Goal: Information Seeking & Learning: Learn about a topic

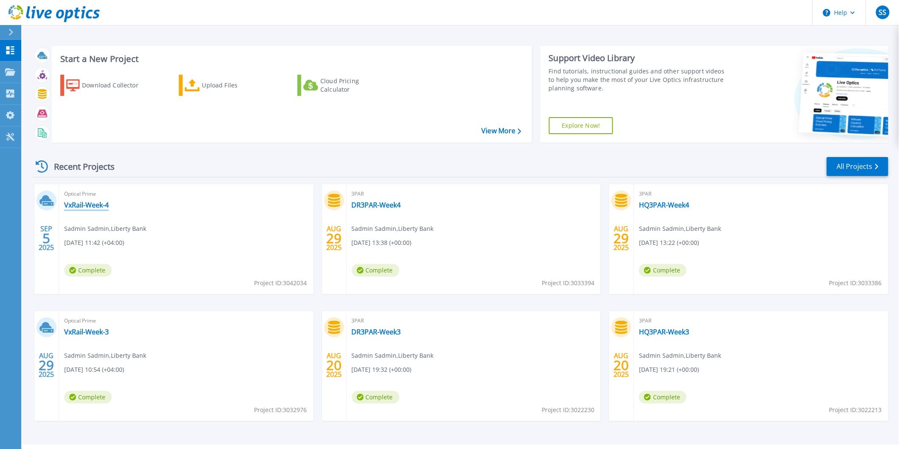
click at [100, 205] on link "VxRail-Week-4" at bounding box center [86, 205] width 45 height 8
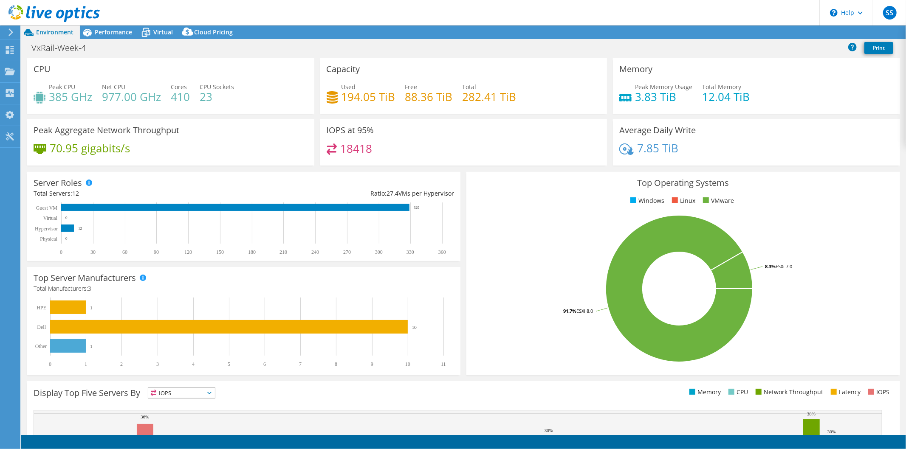
click at [108, 24] on header "SS End User Sadmin Sadmin sadmin@libertybank.ge Liberty Bank My Profile Log Out…" at bounding box center [453, 12] width 906 height 25
click at [108, 29] on span "Performance" at bounding box center [113, 32] width 37 height 8
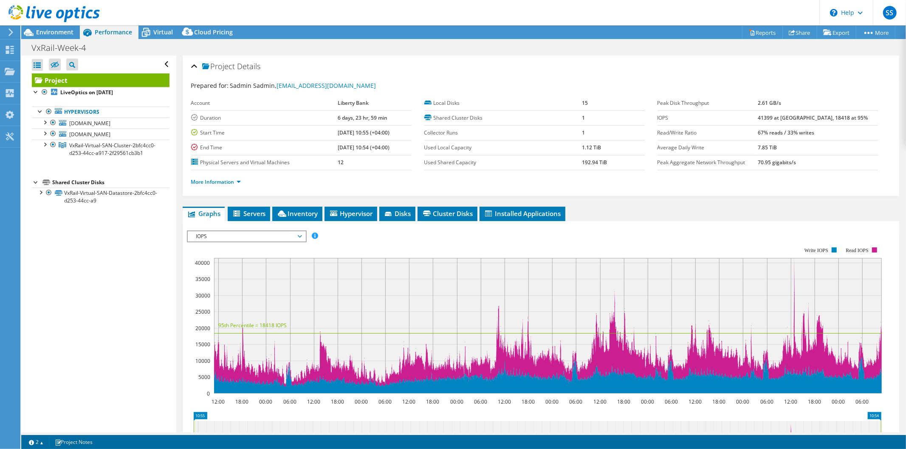
select select "USD"
drag, startPoint x: 783, startPoint y: 117, endPoint x: 793, endPoint y: 117, distance: 9.8
click at [793, 117] on b "41399 at Peak, 18418 at 95%" at bounding box center [813, 117] width 110 height 7
click at [11, 52] on icon at bounding box center [10, 50] width 10 height 8
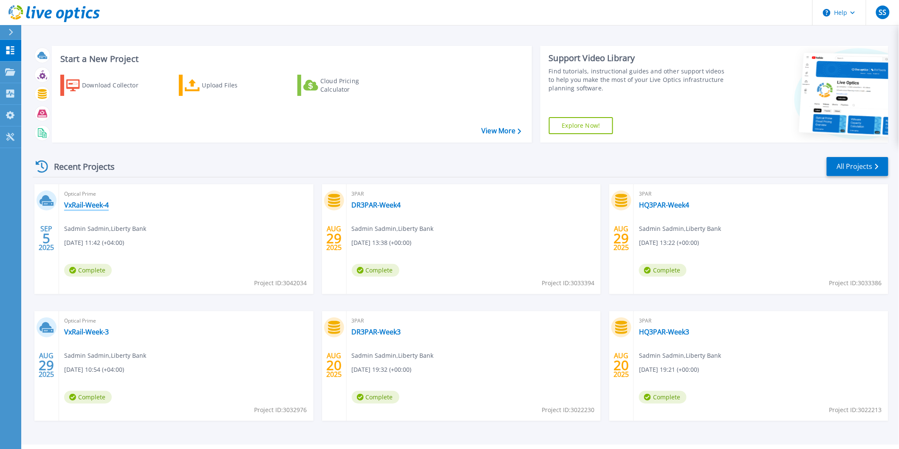
click at [96, 206] on link "VxRail-Week-4" at bounding box center [86, 205] width 45 height 8
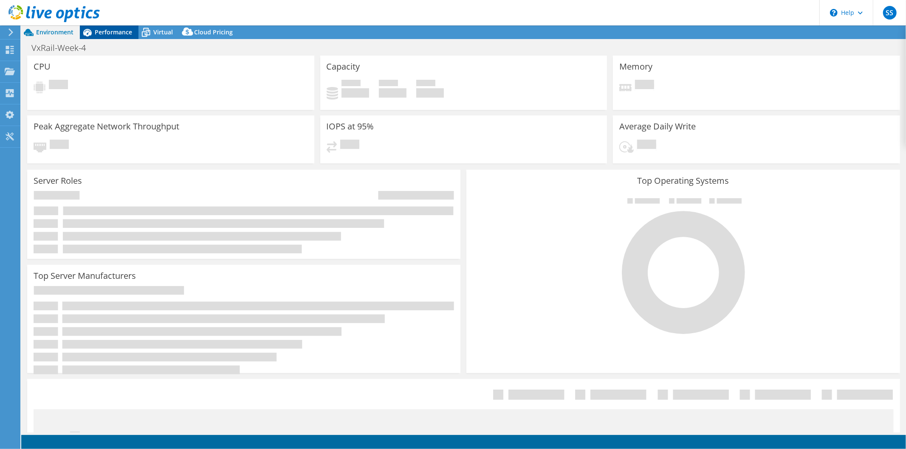
select select "USD"
click at [116, 30] on span "Performance" at bounding box center [113, 32] width 37 height 8
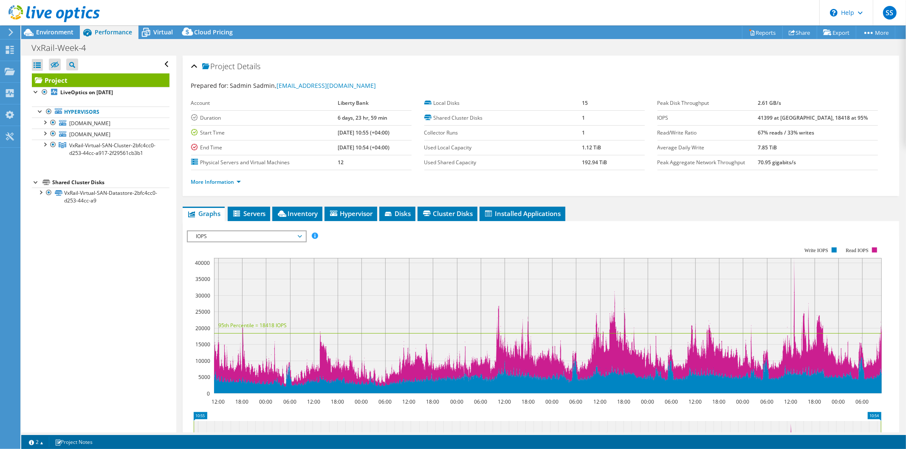
click at [786, 112] on td "41399 at Peak, 18418 at 95%" at bounding box center [818, 117] width 120 height 15
click at [853, 117] on td "41399 at Peak, 18418 at 95%" at bounding box center [818, 117] width 120 height 15
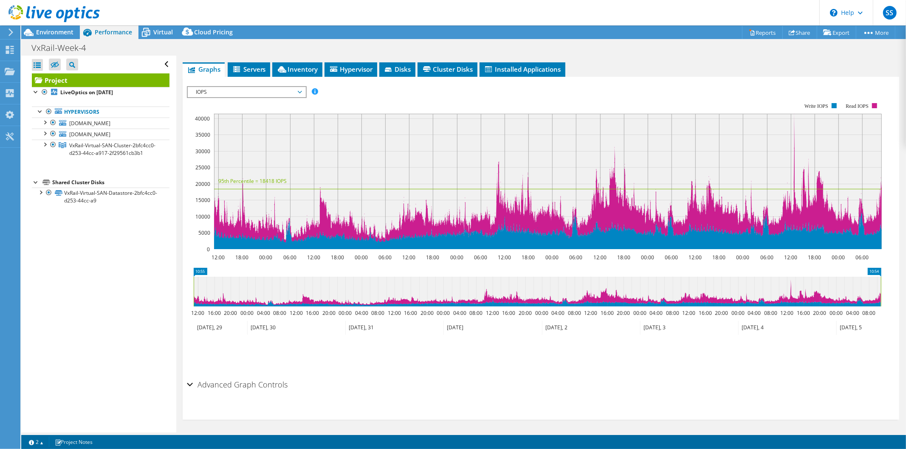
scroll to position [97, 0]
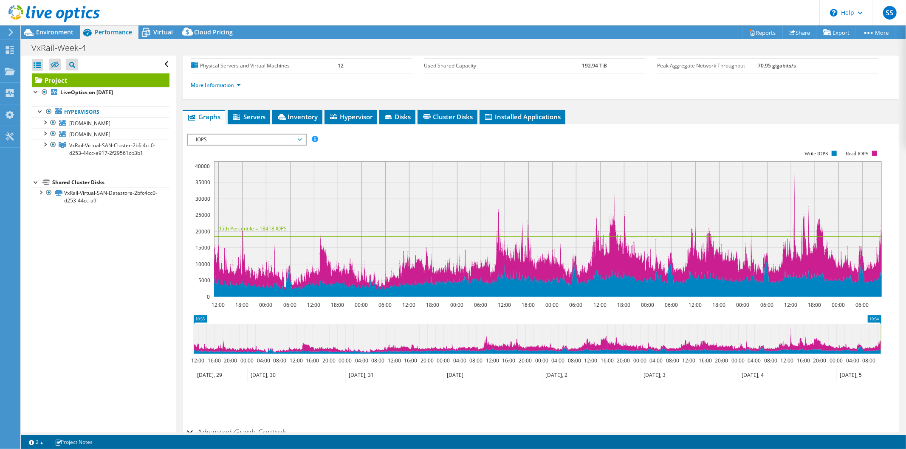
click at [795, 161] on rect at bounding box center [548, 229] width 668 height 136
click at [795, 162] on rect at bounding box center [548, 229] width 668 height 136
click at [104, 111] on link "Hypervisors" at bounding box center [101, 112] width 138 height 11
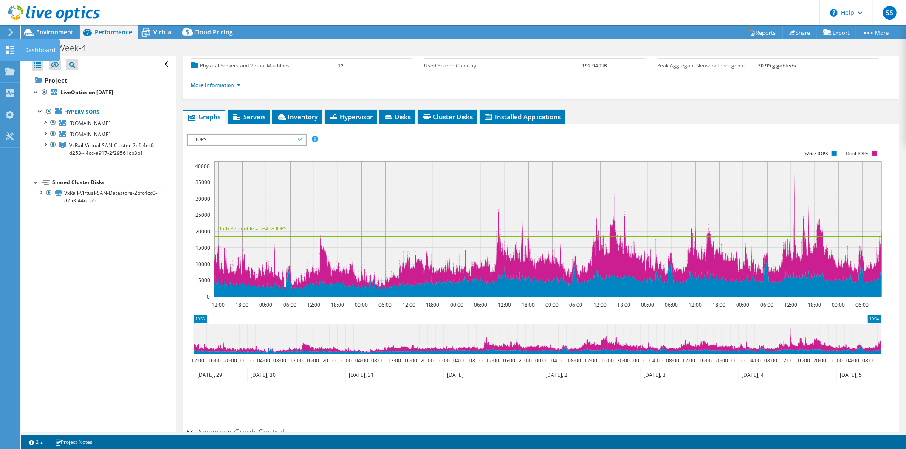
click at [9, 56] on div at bounding box center [10, 50] width 10 height 9
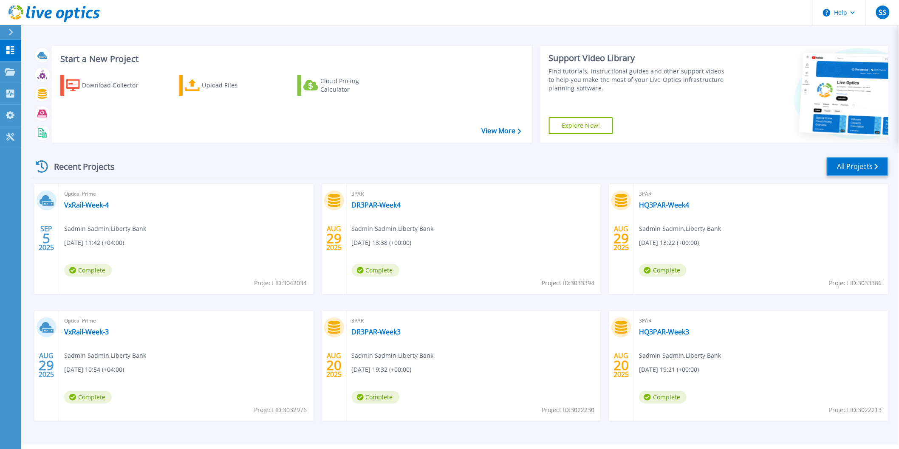
click at [851, 171] on link "All Projects" at bounding box center [858, 166] width 62 height 19
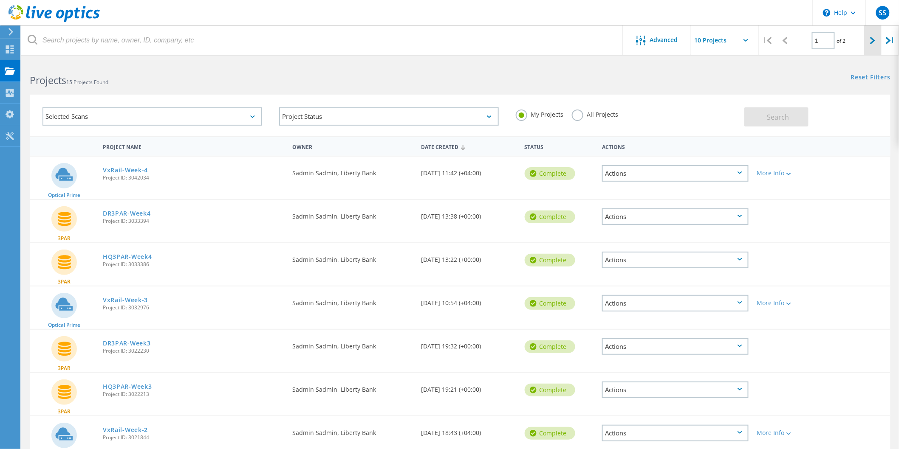
click at [878, 38] on div at bounding box center [872, 40] width 17 height 30
type input "2"
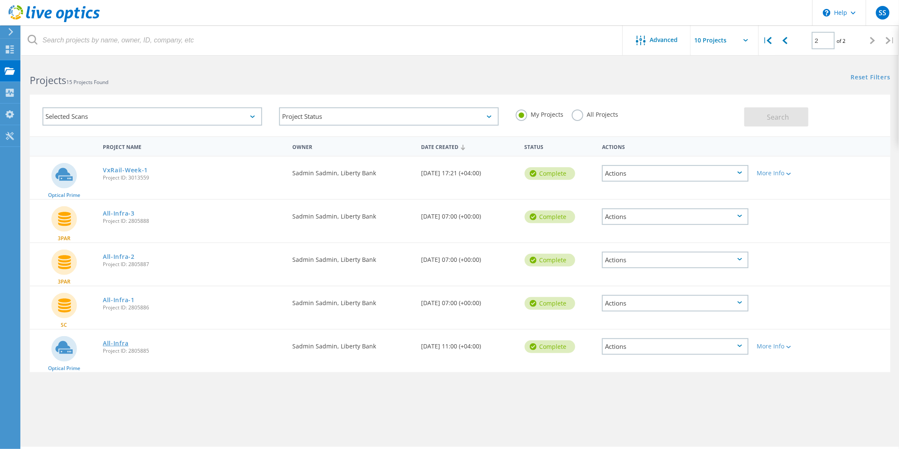
click at [115, 341] on link "All-Infra" at bounding box center [115, 344] width 25 height 6
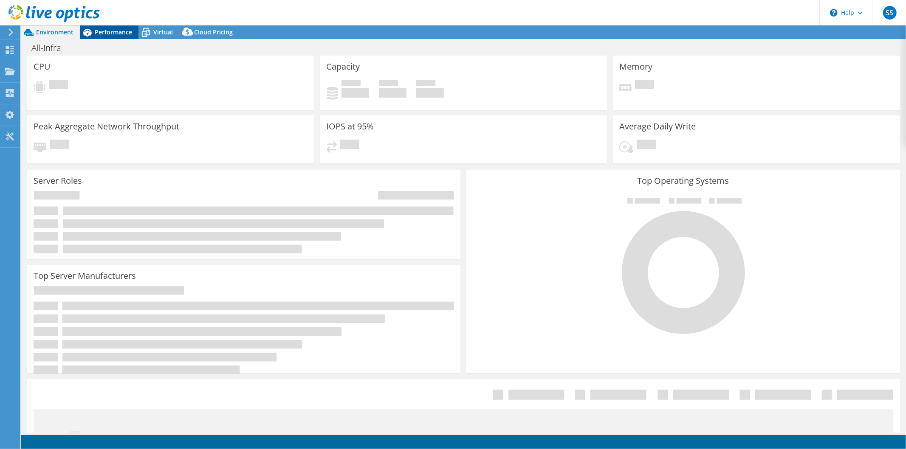
click at [117, 33] on span "Performance" at bounding box center [113, 32] width 37 height 8
select select "USD"
click at [127, 35] on span "Performance" at bounding box center [113, 32] width 37 height 8
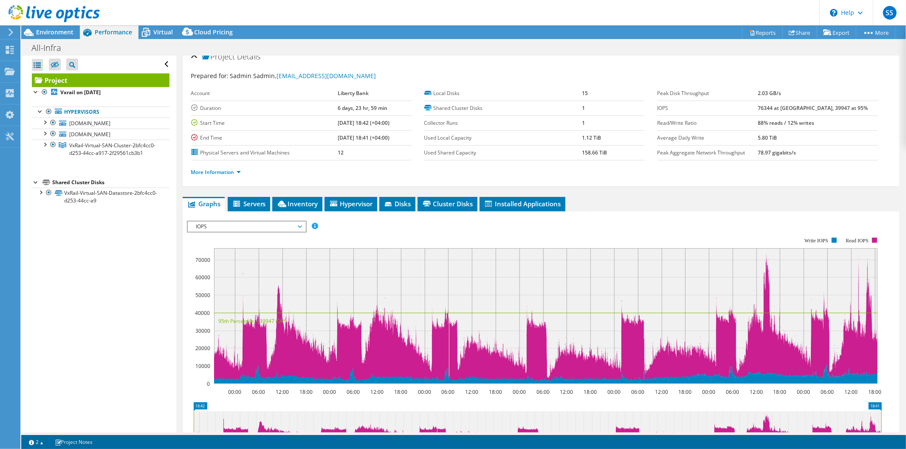
scroll to position [3, 0]
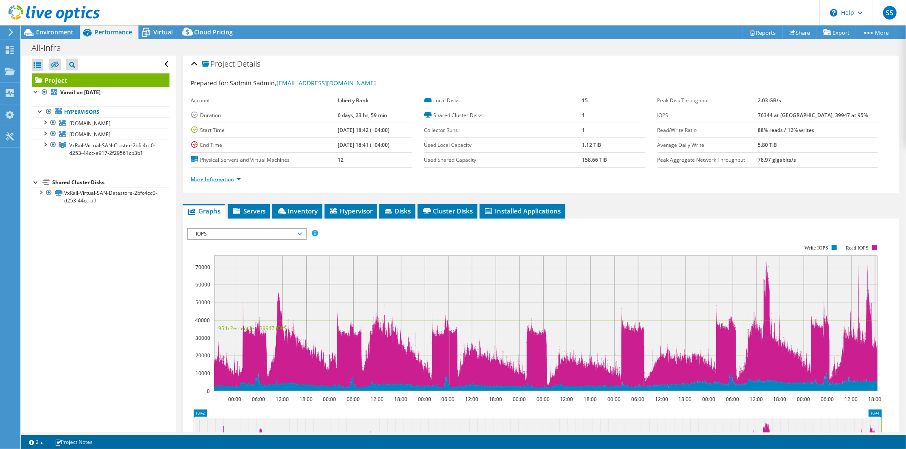
click at [217, 181] on link "More Information" at bounding box center [216, 179] width 50 height 7
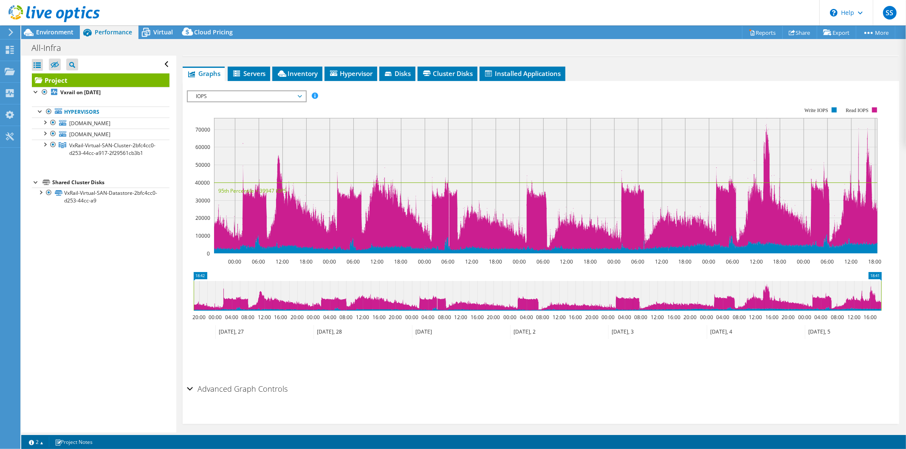
scroll to position [273, 0]
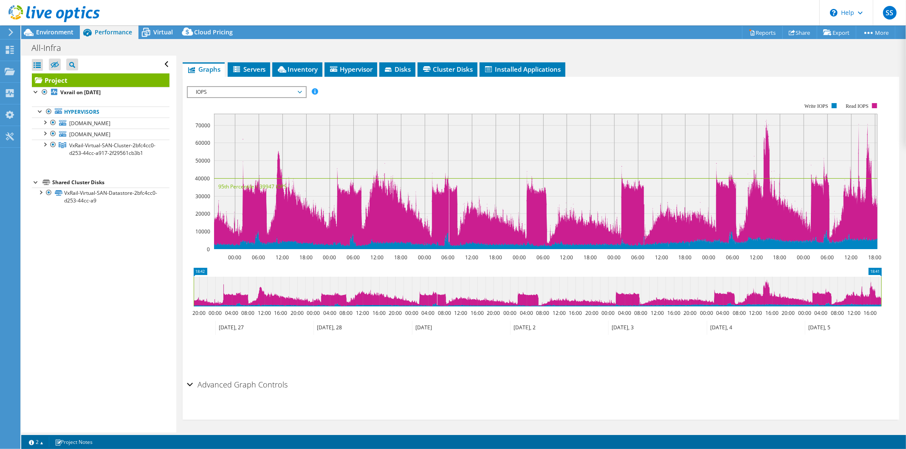
click at [718, 147] on rect at bounding box center [545, 182] width 663 height 136
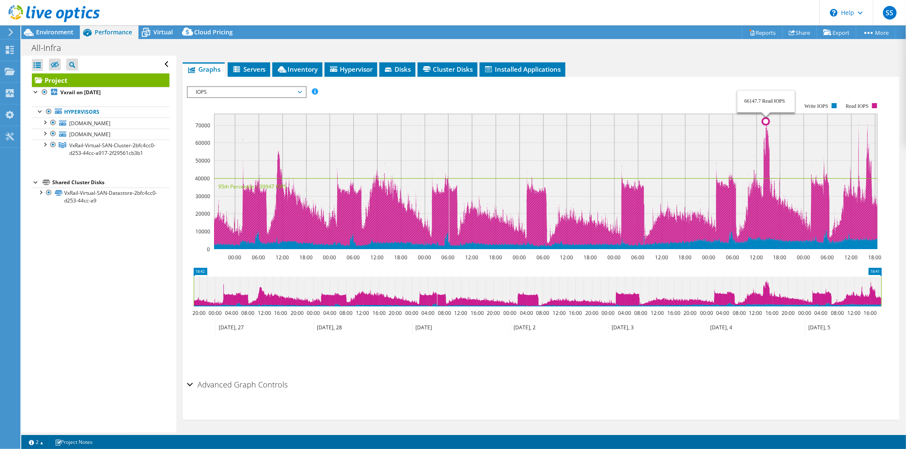
click at [766, 119] on circle at bounding box center [765, 121] width 7 height 7
click at [805, 230] on g at bounding box center [546, 180] width 664 height 134
click at [739, 210] on rect at bounding box center [545, 182] width 663 height 136
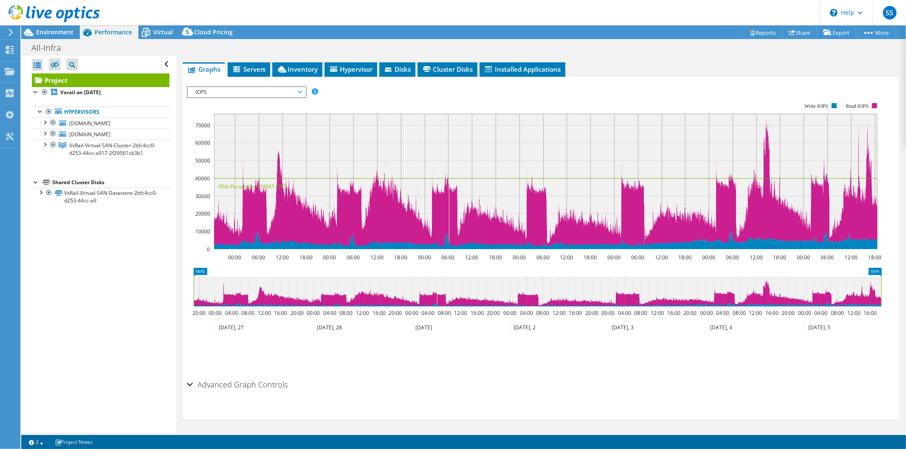
click at [282, 87] on span "IOPS" at bounding box center [246, 92] width 109 height 10
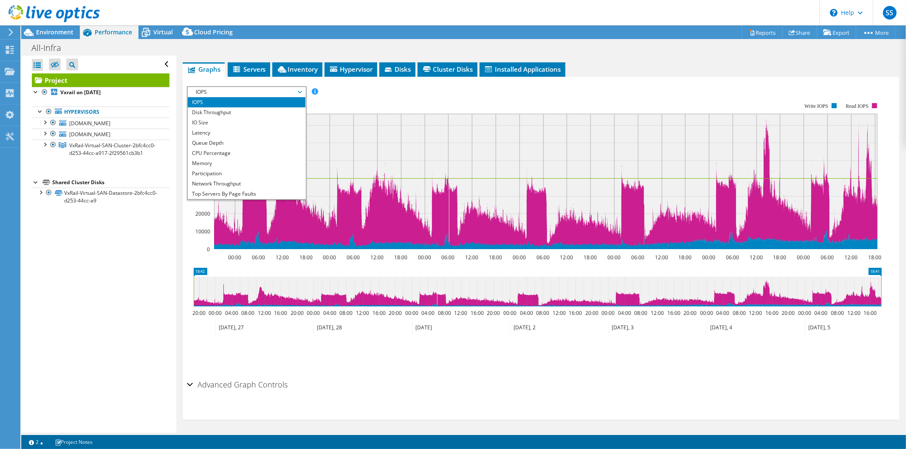
click at [282, 87] on span "IOPS" at bounding box center [246, 92] width 109 height 10
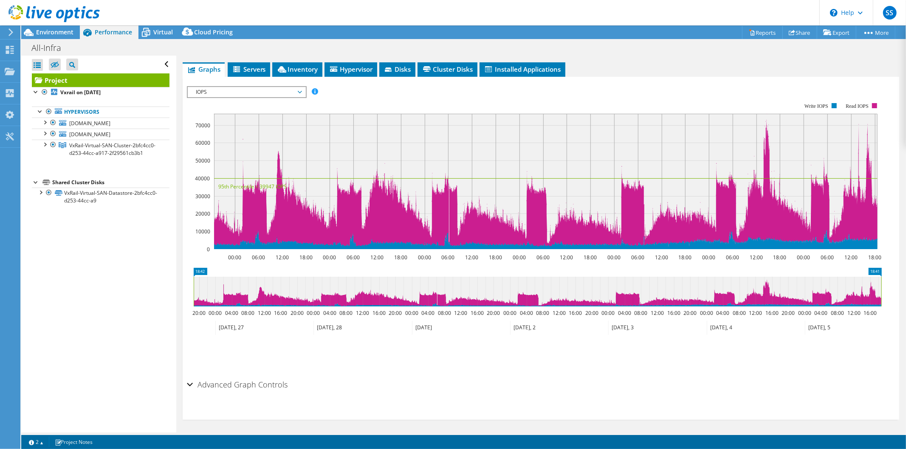
click at [767, 281] on icon at bounding box center [538, 292] width 688 height 30
click at [882, 268] on icon "18:42 18:41 20:00 00:00 04:00 08:00 12:00 16:00 20:00 00:00 04:00 08:00 12:00 1…" at bounding box center [537, 302] width 701 height 68
click at [874, 269] on rect at bounding box center [875, 272] width 13 height 9
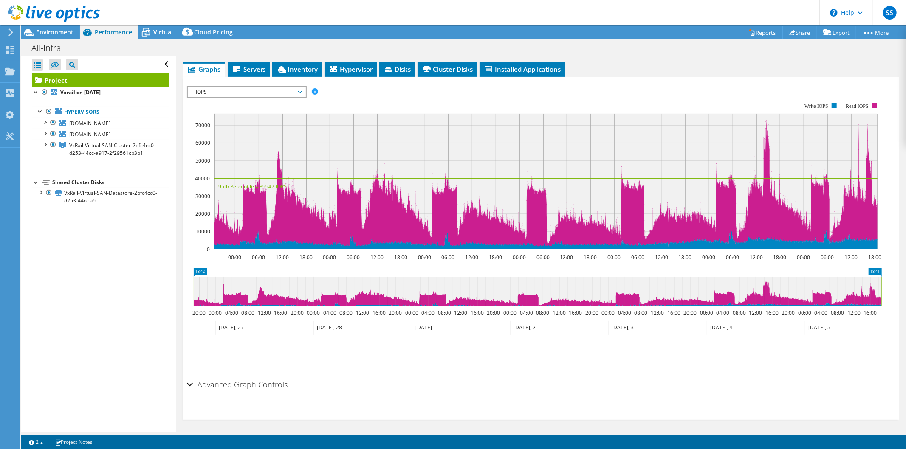
click at [874, 269] on rect at bounding box center [875, 272] width 13 height 9
click at [850, 299] on icon at bounding box center [538, 292] width 688 height 30
click at [766, 116] on rect at bounding box center [545, 182] width 663 height 136
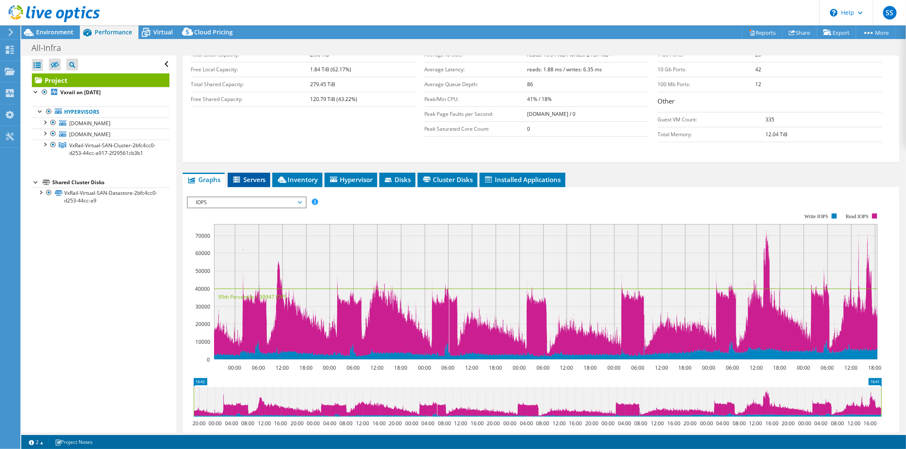
scroll to position [94, 0]
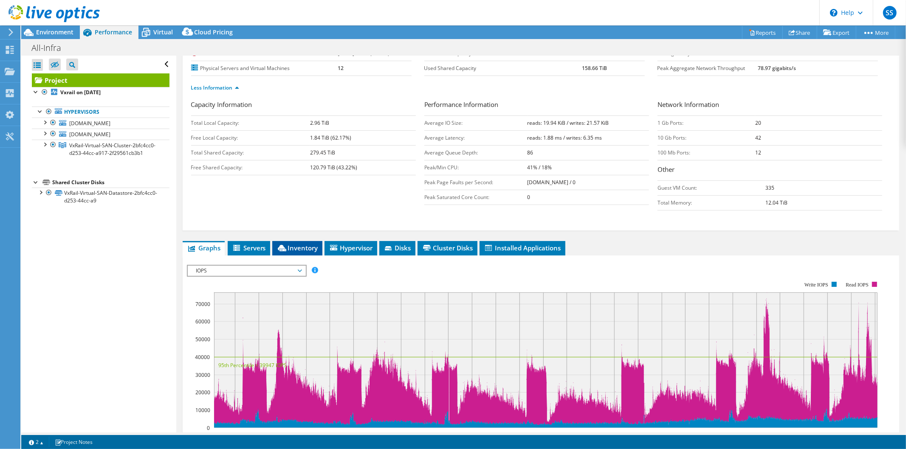
click at [299, 249] on span "Inventory" at bounding box center [298, 248] width 42 height 8
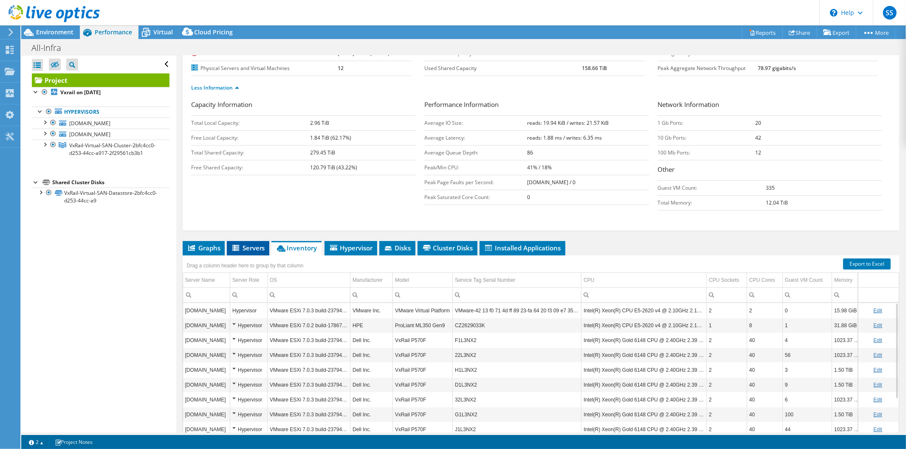
click at [248, 248] on span "Servers" at bounding box center [248, 248] width 34 height 8
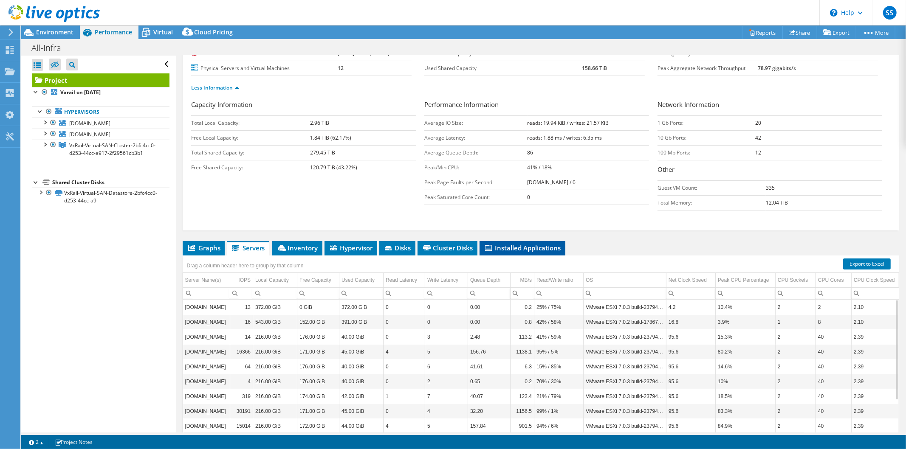
click at [537, 247] on span "Installed Applications" at bounding box center [522, 248] width 77 height 8
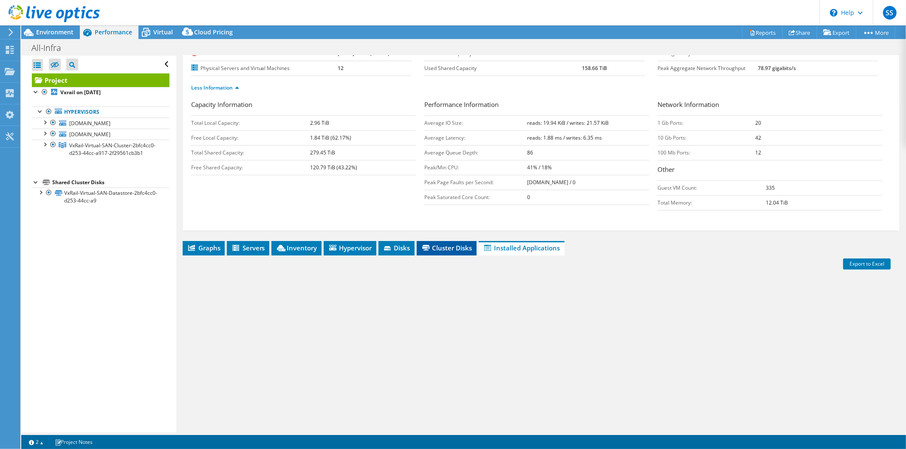
click at [447, 248] on span "Cluster Disks" at bounding box center [446, 248] width 51 height 8
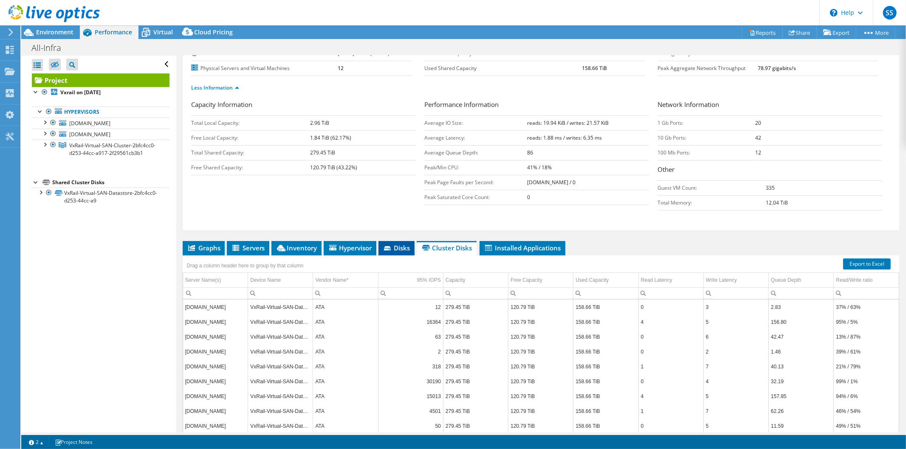
click at [394, 245] on span "Disks" at bounding box center [397, 248] width 28 height 8
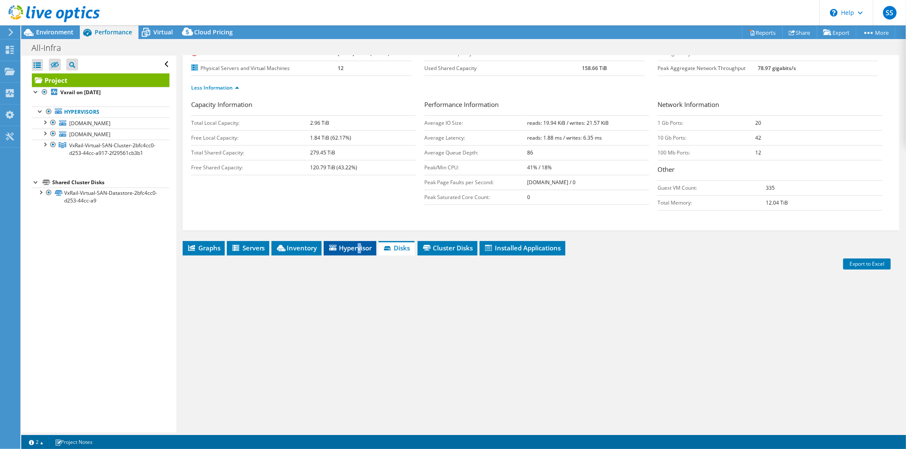
click at [359, 247] on span "Hypervisor" at bounding box center [350, 248] width 44 height 8
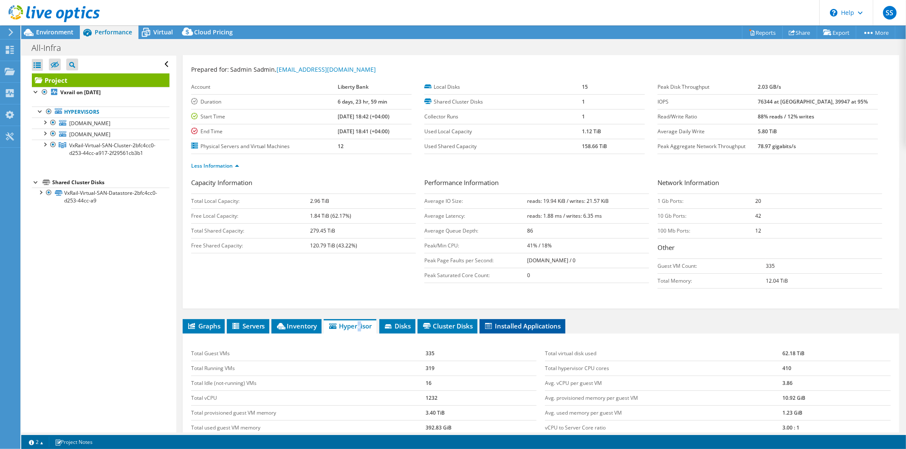
scroll to position [0, 0]
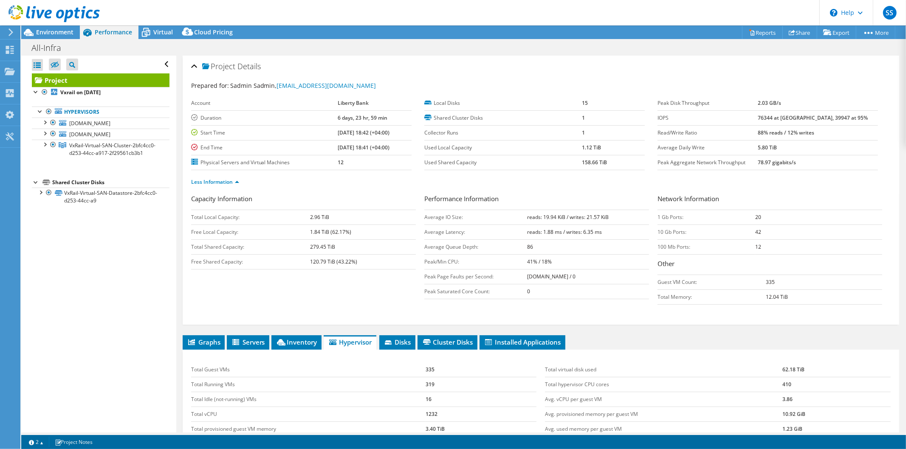
click at [258, 330] on div "Project Details Prepared for: [PERSON_NAME], [EMAIL_ADDRESS][DOMAIN_NAME] Accou…" at bounding box center [540, 309] width 729 height 507
click at [247, 338] on span "Servers" at bounding box center [248, 342] width 34 height 8
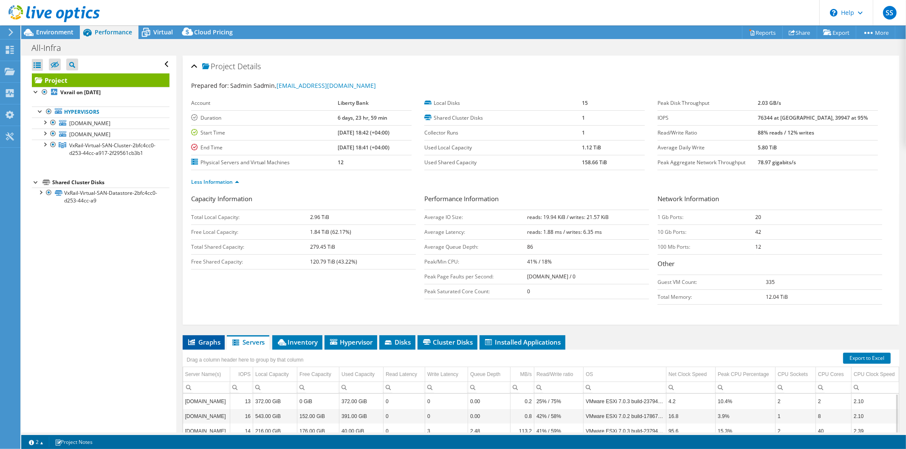
click at [207, 342] on span "Graphs" at bounding box center [204, 342] width 34 height 8
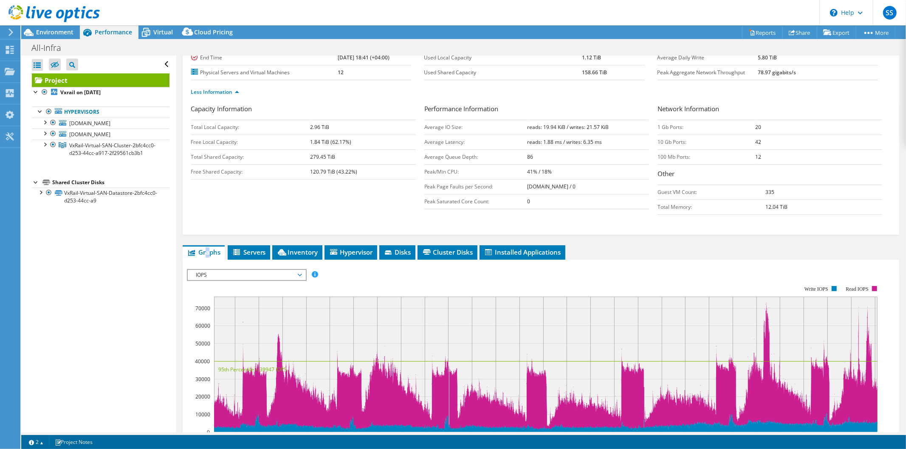
scroll to position [236, 0]
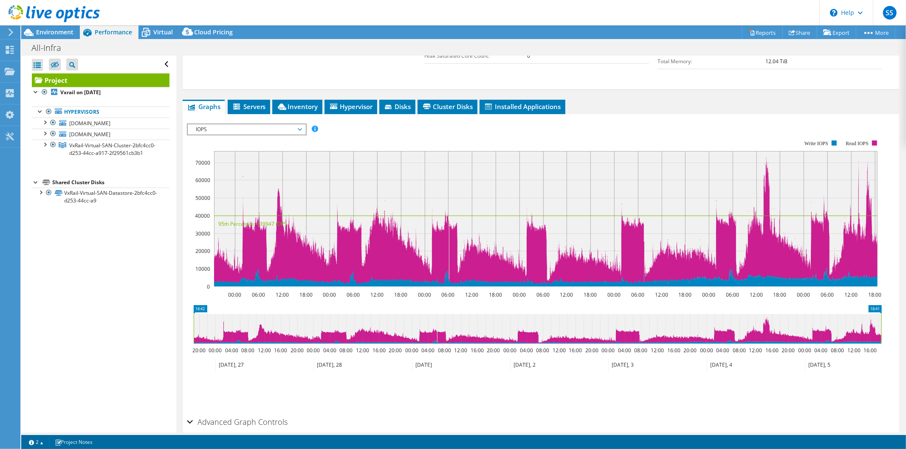
click at [280, 124] on span "IOPS" at bounding box center [246, 129] width 109 height 10
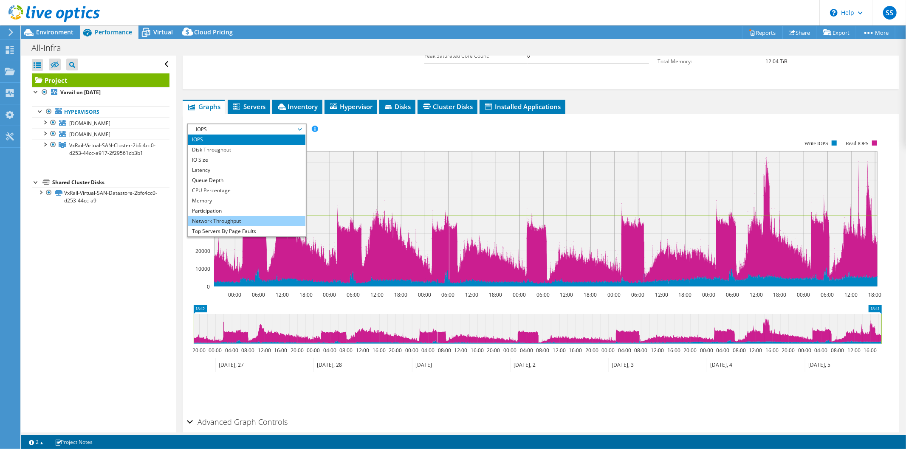
click at [251, 216] on li "Network Throughput" at bounding box center [247, 221] width 118 height 10
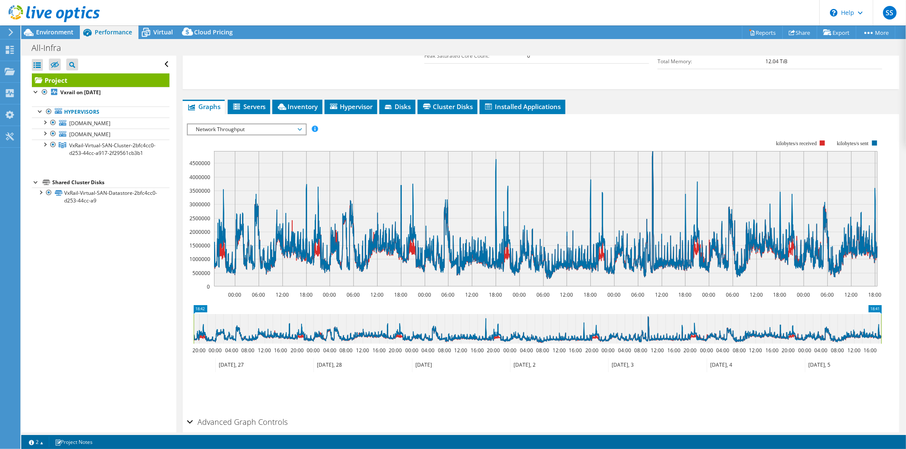
click at [257, 129] on span "Network Throughput" at bounding box center [246, 129] width 109 height 10
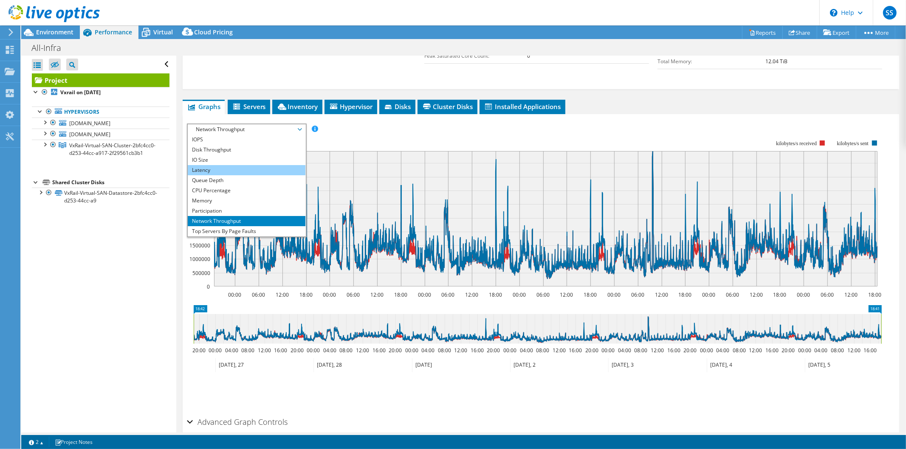
click at [233, 165] on li "Latency" at bounding box center [247, 170] width 118 height 10
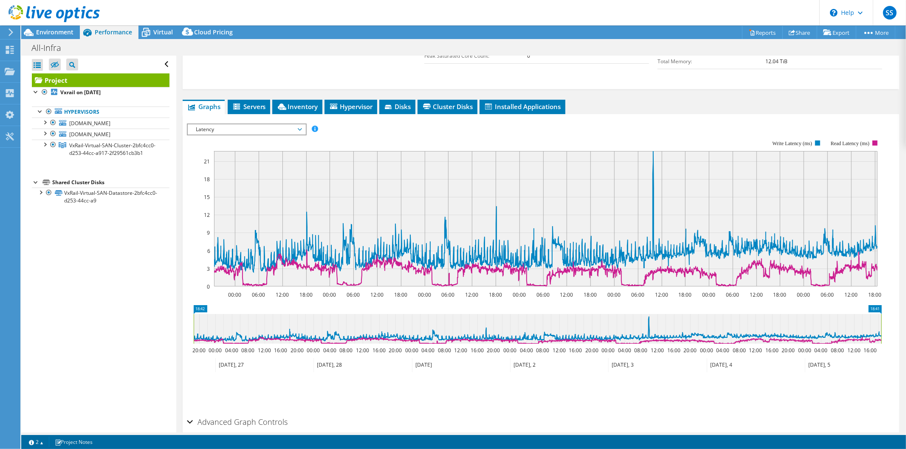
click at [282, 125] on span "Latency" at bounding box center [246, 129] width 109 height 10
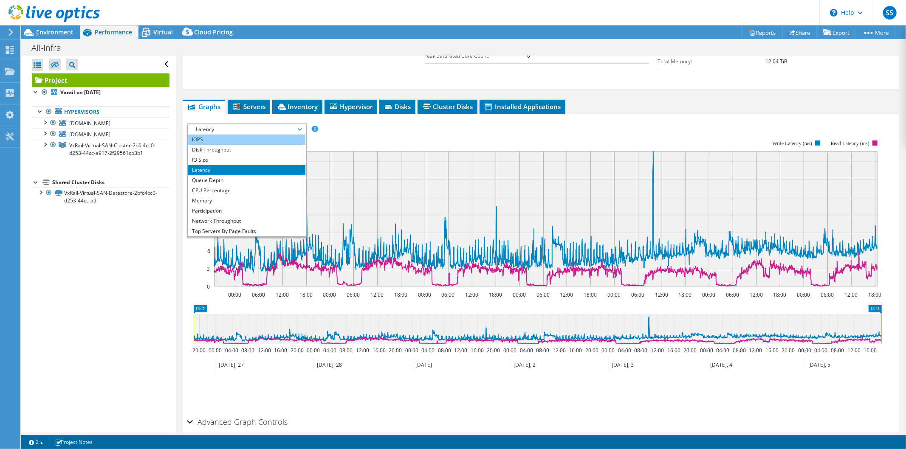
click at [236, 136] on li "IOPS" at bounding box center [247, 140] width 118 height 10
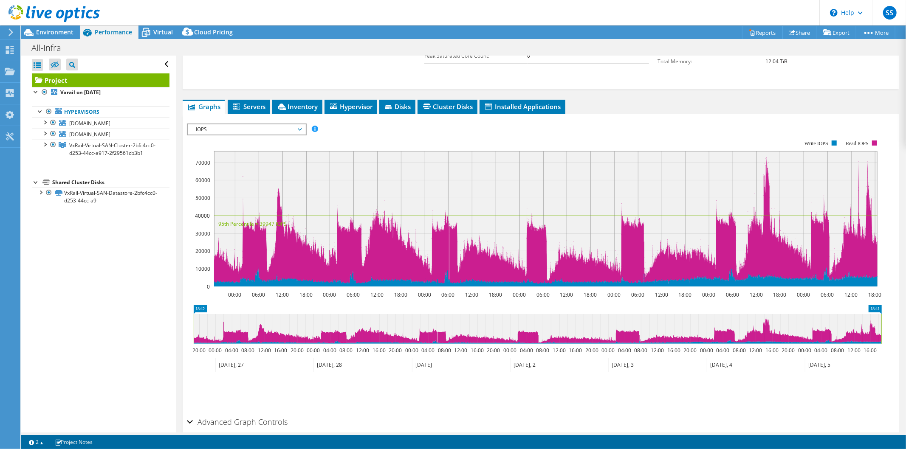
click at [766, 155] on rect at bounding box center [545, 219] width 663 height 136
click at [304, 177] on rect at bounding box center [545, 219] width 663 height 136
